Goal: Task Accomplishment & Management: Use online tool/utility

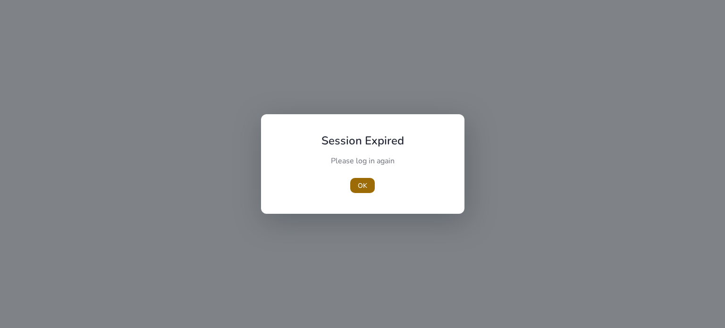
click at [362, 184] on span "OK" at bounding box center [362, 186] width 9 height 10
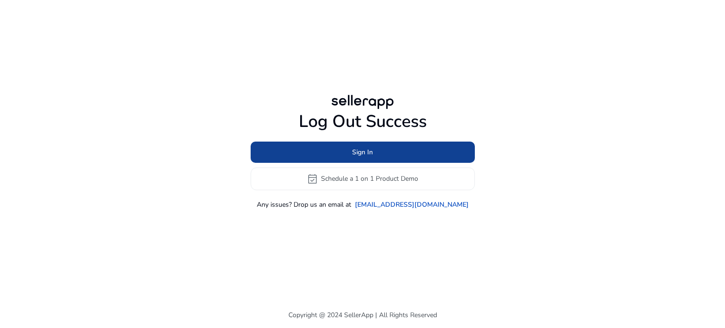
click at [355, 153] on span "Sign In" at bounding box center [362, 152] width 21 height 10
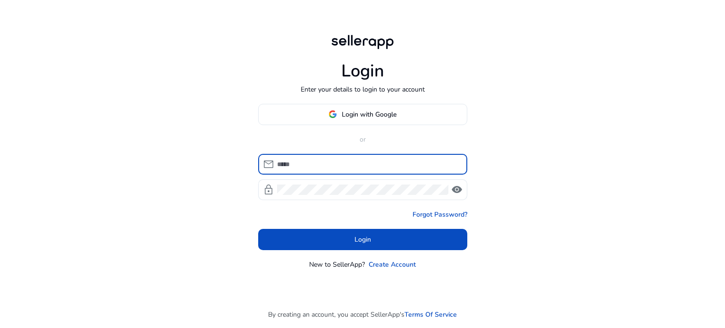
type input "**********"
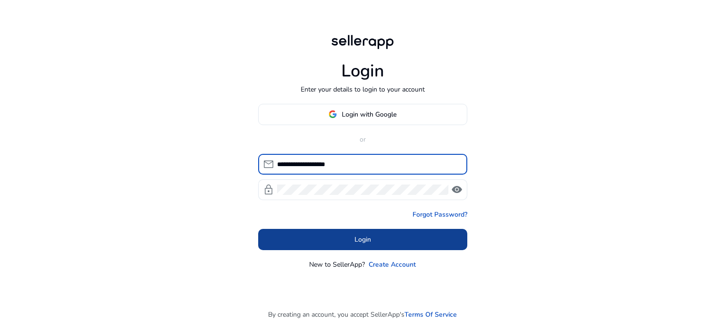
click at [351, 235] on span at bounding box center [362, 239] width 209 height 23
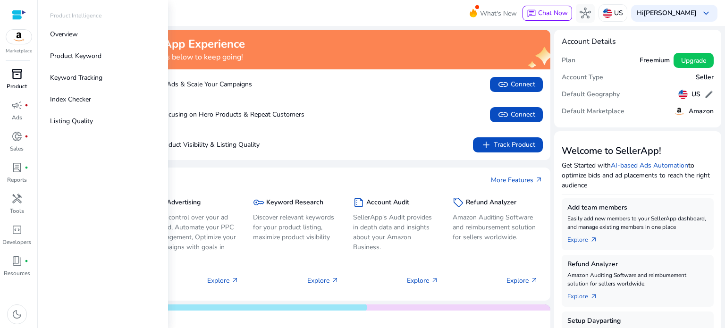
click at [10, 75] on div "inventory_2" at bounding box center [17, 74] width 26 height 15
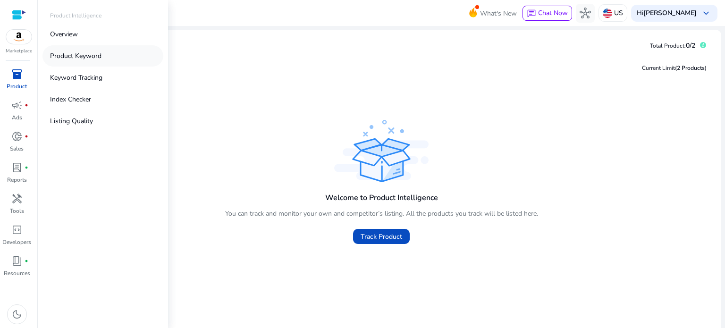
click at [70, 56] on p "Product Keyword" at bounding box center [75, 56] width 51 height 10
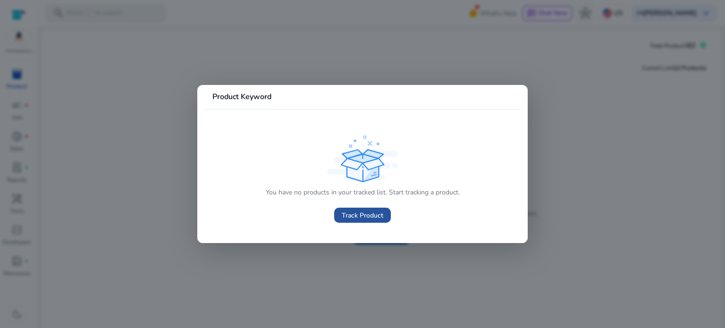
click at [345, 213] on span "Track Product" at bounding box center [363, 216] width 42 height 10
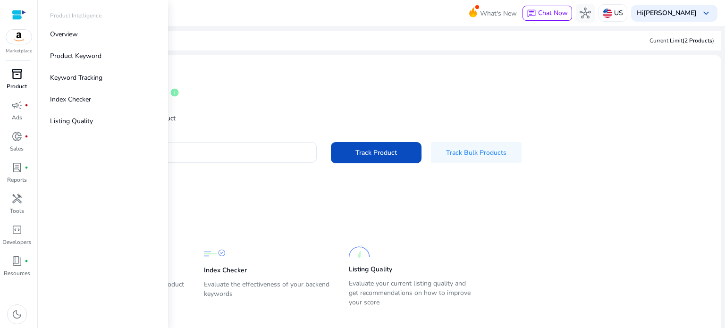
click at [17, 76] on span "inventory_2" at bounding box center [16, 73] width 11 height 11
